Goal: Task Accomplishment & Management: Manage account settings

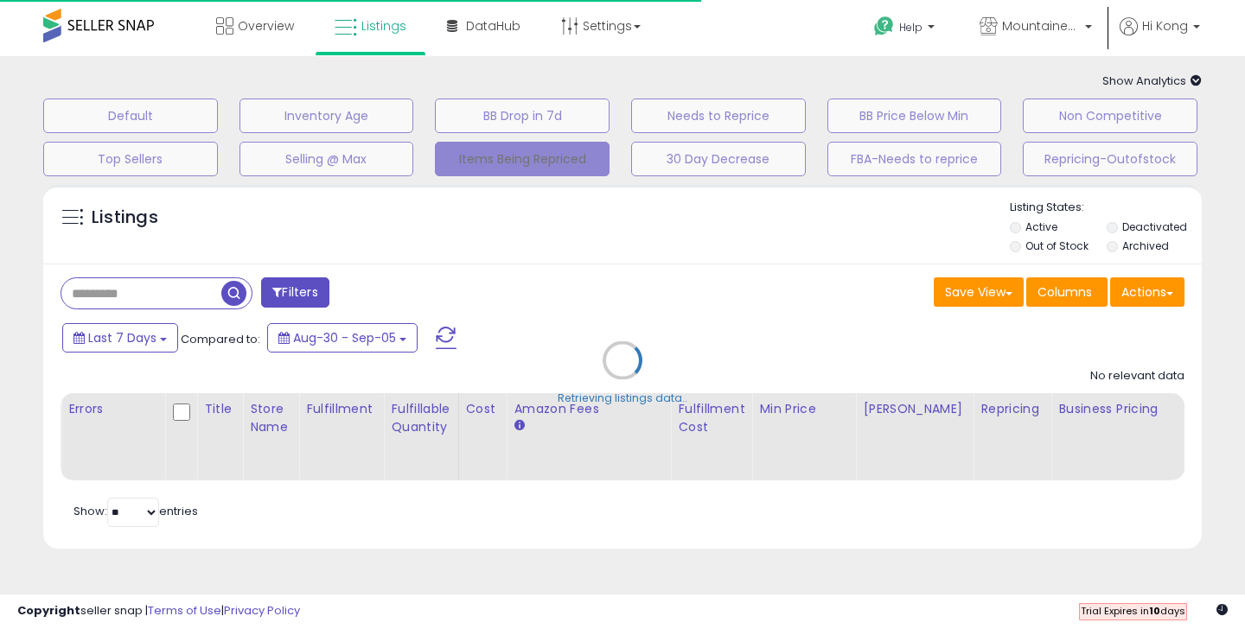
select select "**"
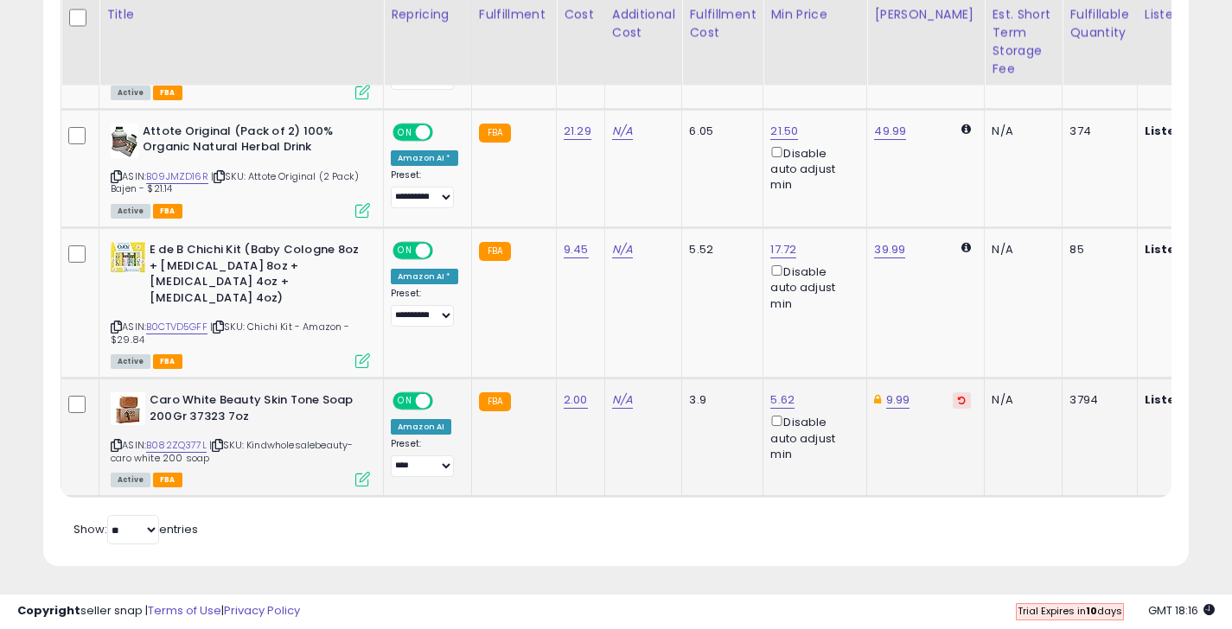
click at [359, 472] on icon at bounding box center [362, 479] width 15 height 15
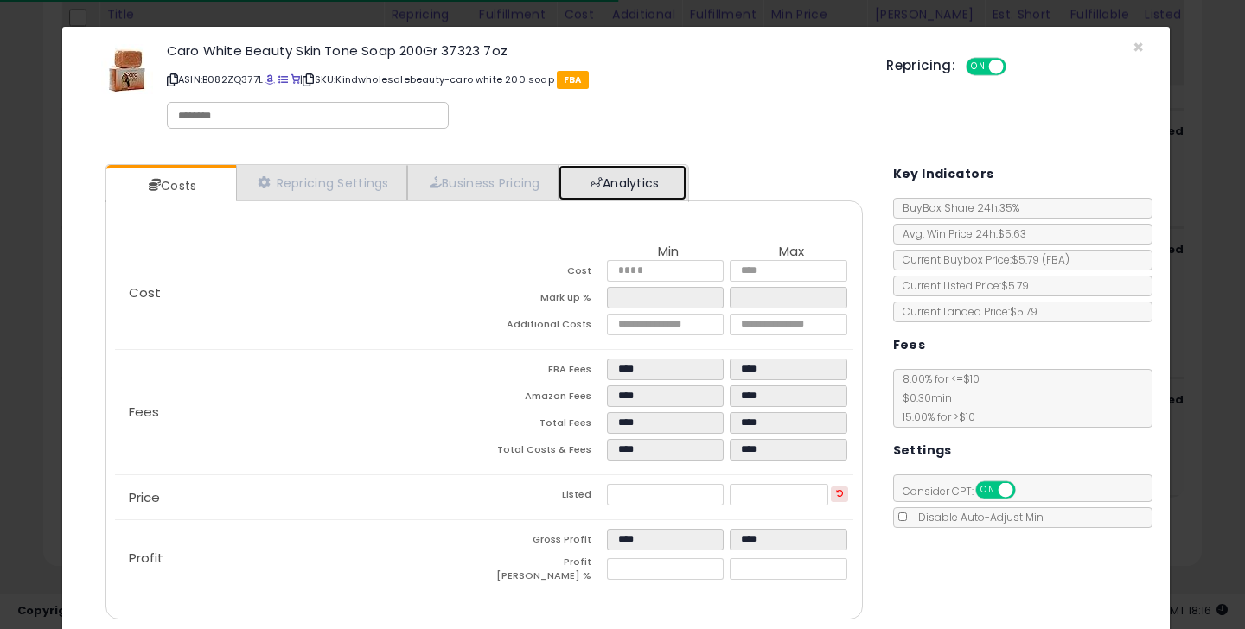
click at [587, 190] on link "Analytics" at bounding box center [622, 182] width 128 height 35
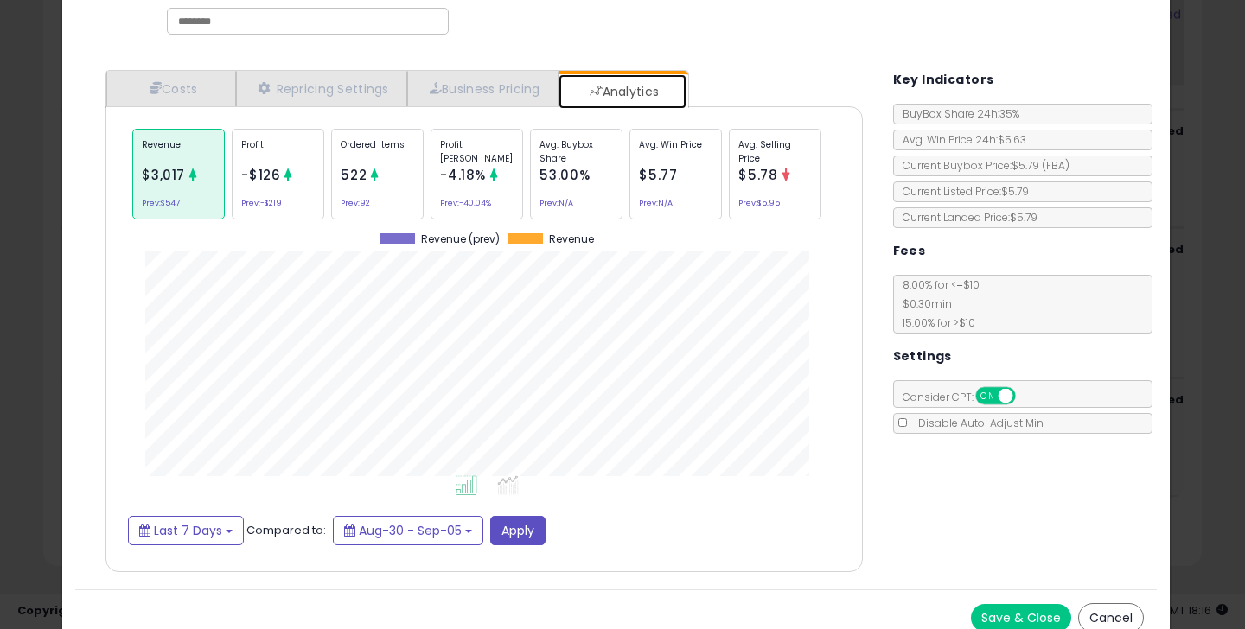
scroll to position [109, 0]
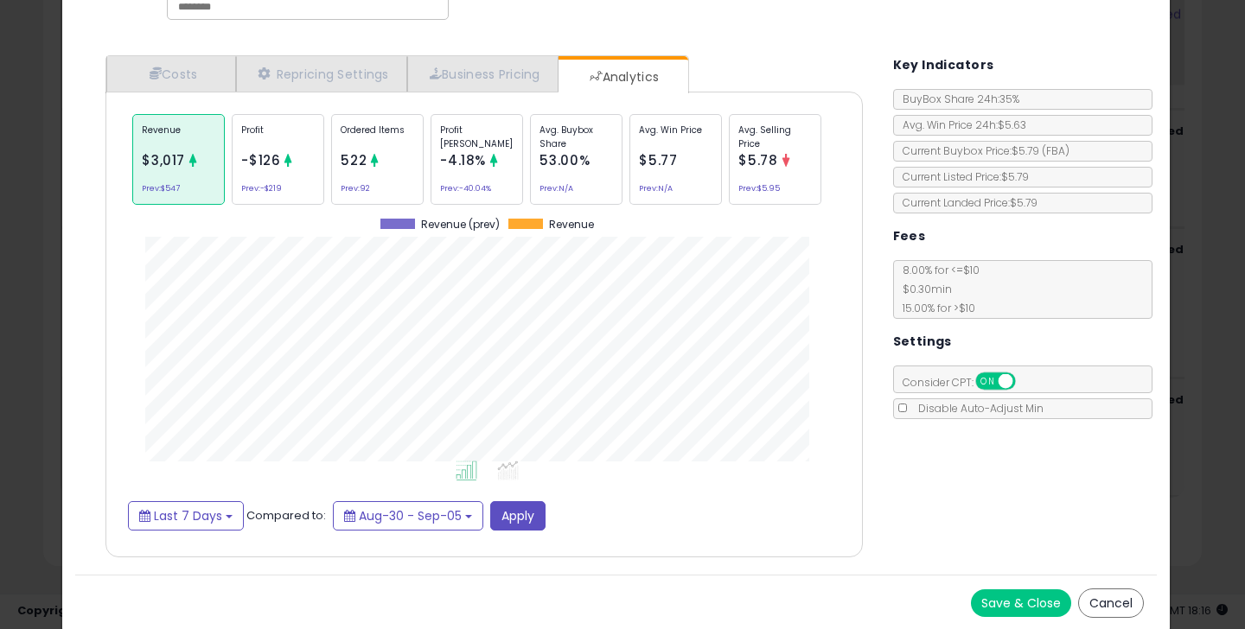
click at [467, 92] on div "Cost Min Max Cost **** **** Mark up % **** ****** Additional Costs Fees" at bounding box center [483, 325] width 756 height 466
click at [430, 62] on link "Business Pricing" at bounding box center [482, 73] width 151 height 35
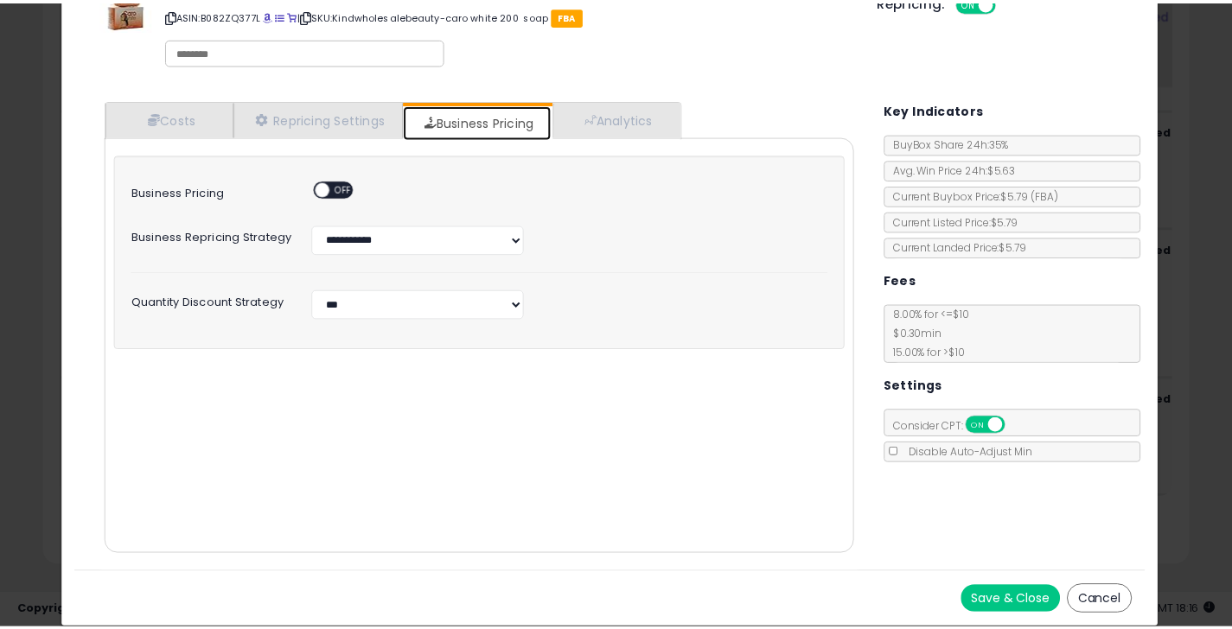
scroll to position [63, 0]
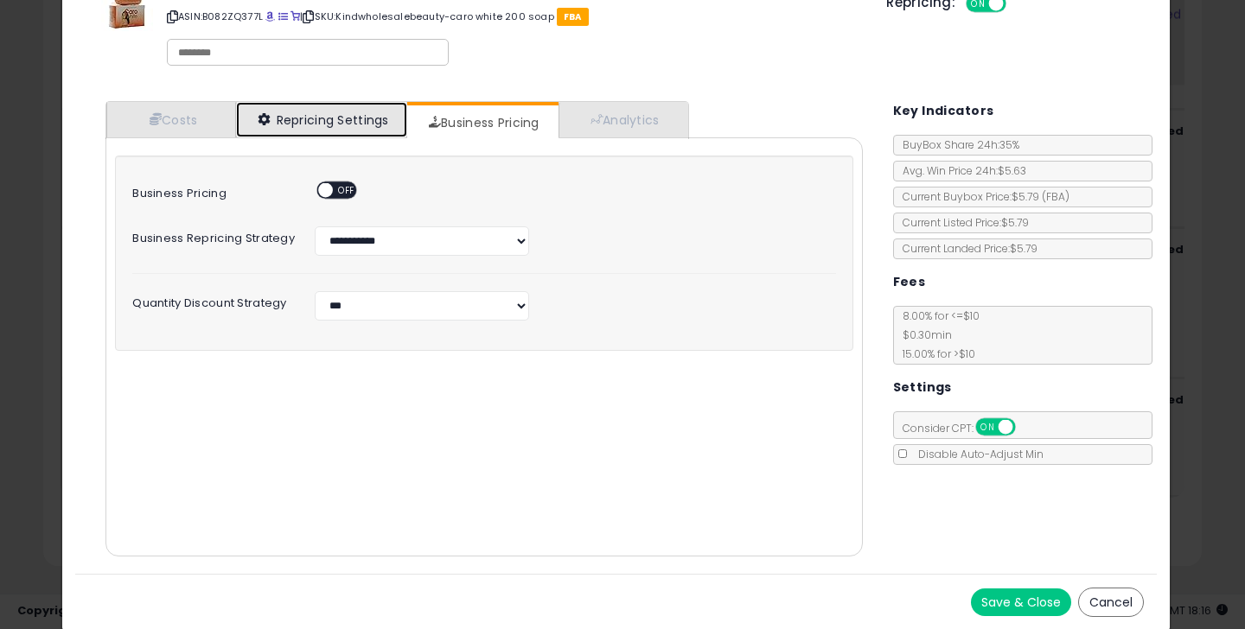
click at [303, 110] on link "Repricing Settings" at bounding box center [321, 119] width 171 height 35
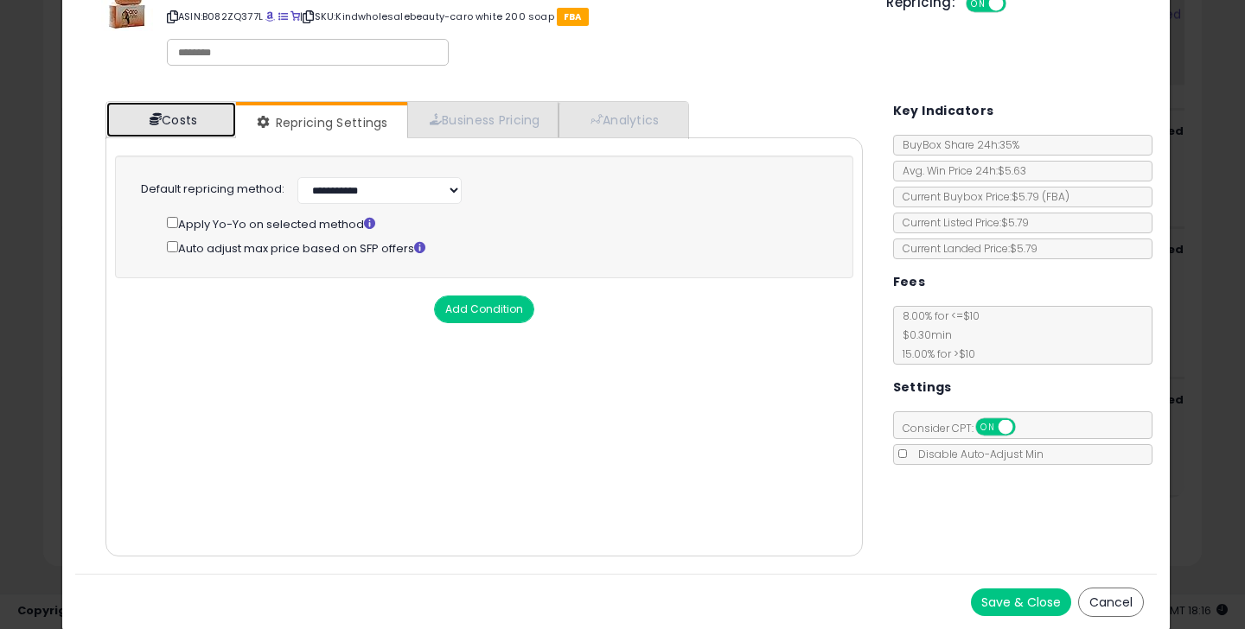
click at [172, 131] on link "Costs" at bounding box center [171, 119] width 130 height 35
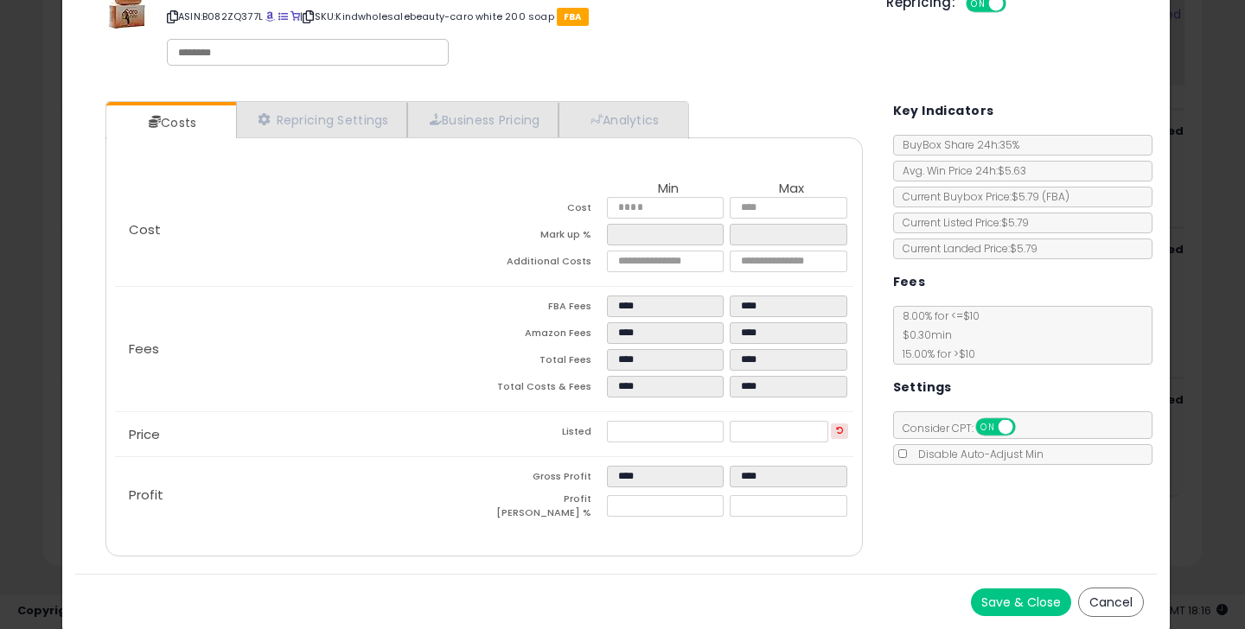
click at [1175, 567] on div "× Close Caro White Beauty Skin Tone Soap 200Gr 37323 7oz ASIN: B082ZQ377L | SKU…" at bounding box center [622, 314] width 1245 height 629
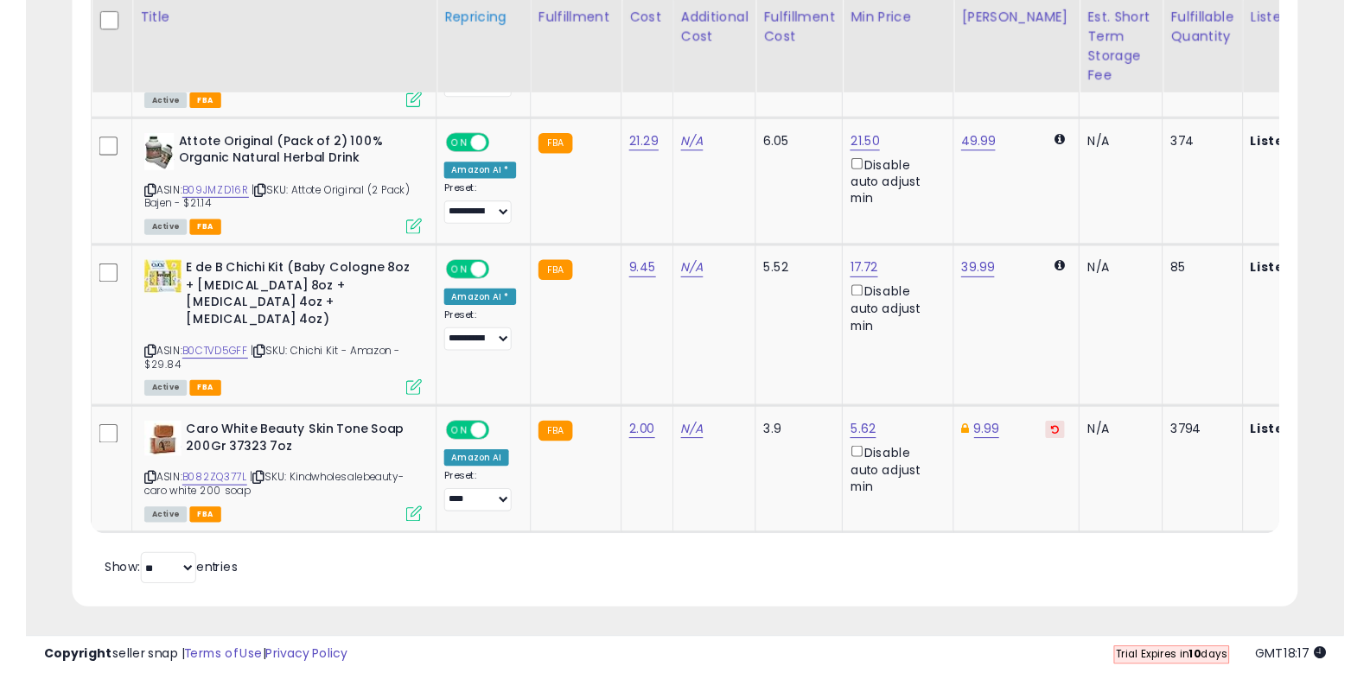
scroll to position [559, 0]
